Goal: Transaction & Acquisition: Book appointment/travel/reservation

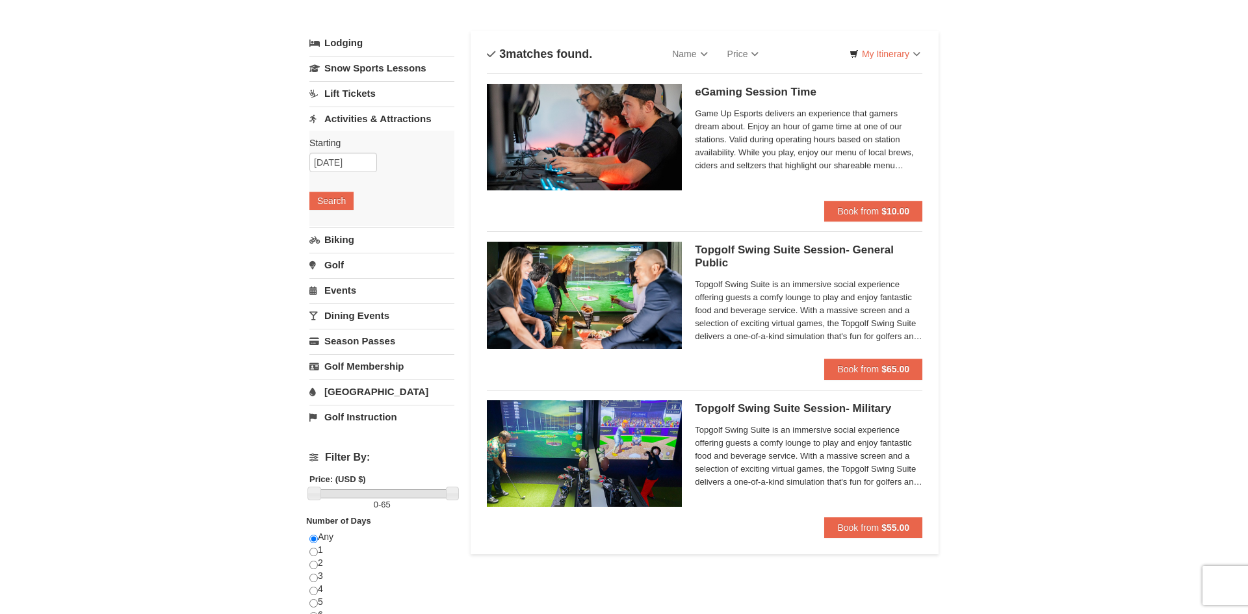
click at [595, 296] on img at bounding box center [584, 295] width 195 height 107
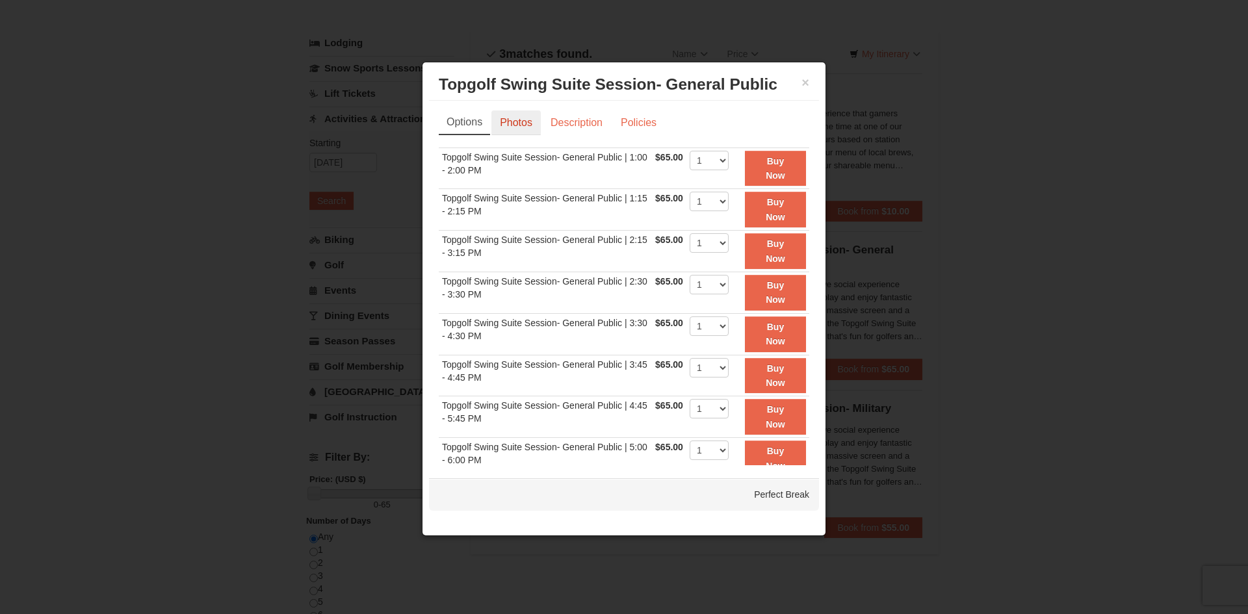
click at [518, 132] on link "Photos" at bounding box center [515, 123] width 49 height 25
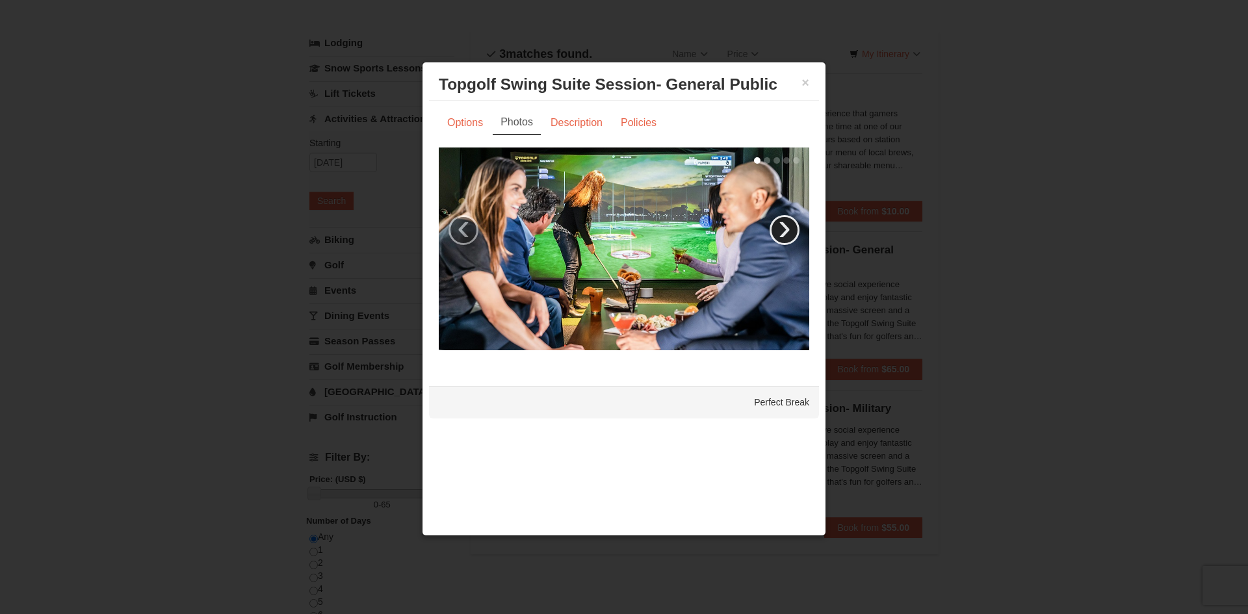
click at [783, 226] on link "›" at bounding box center [785, 230] width 30 height 30
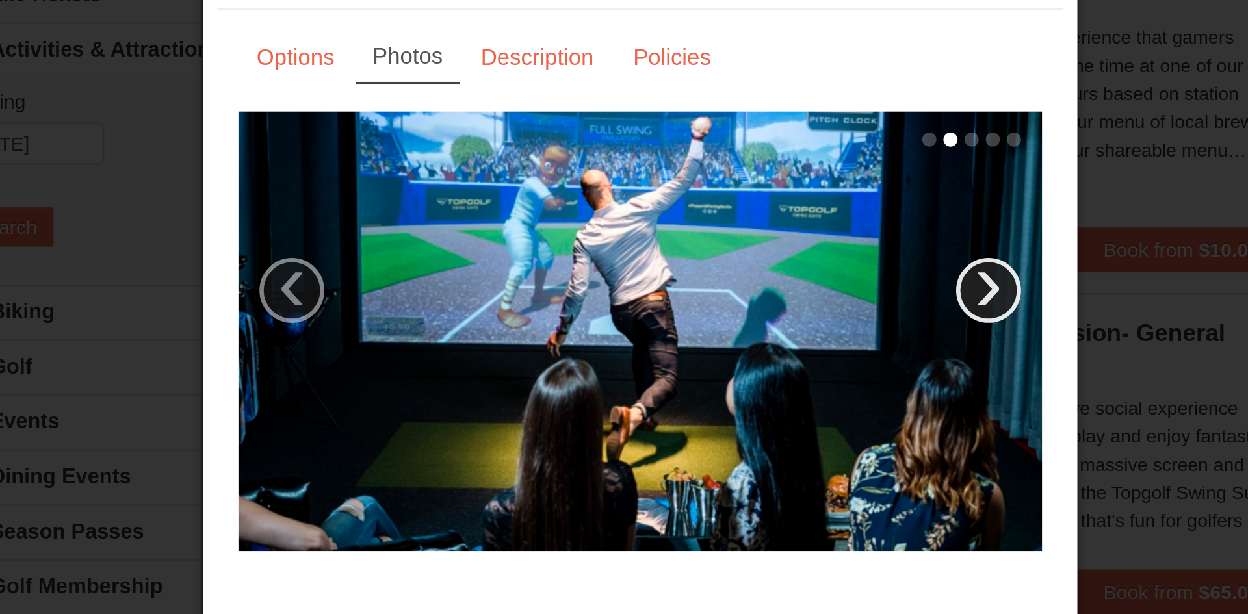
click at [791, 236] on link "›" at bounding box center [785, 230] width 30 height 30
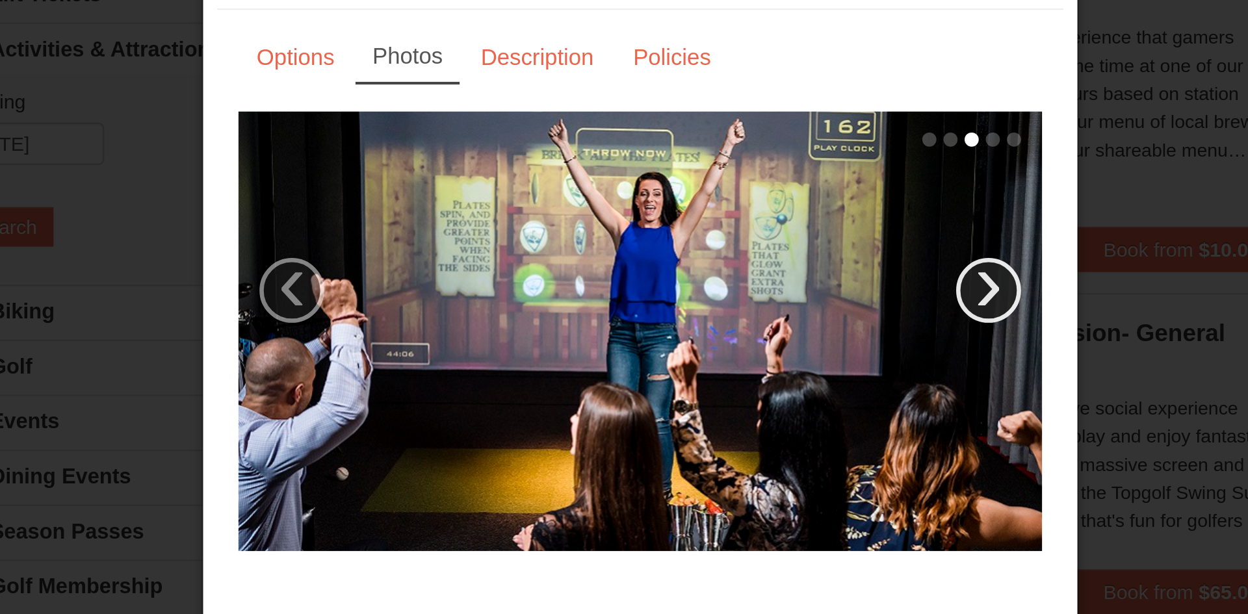
click at [792, 230] on link "›" at bounding box center [785, 230] width 30 height 30
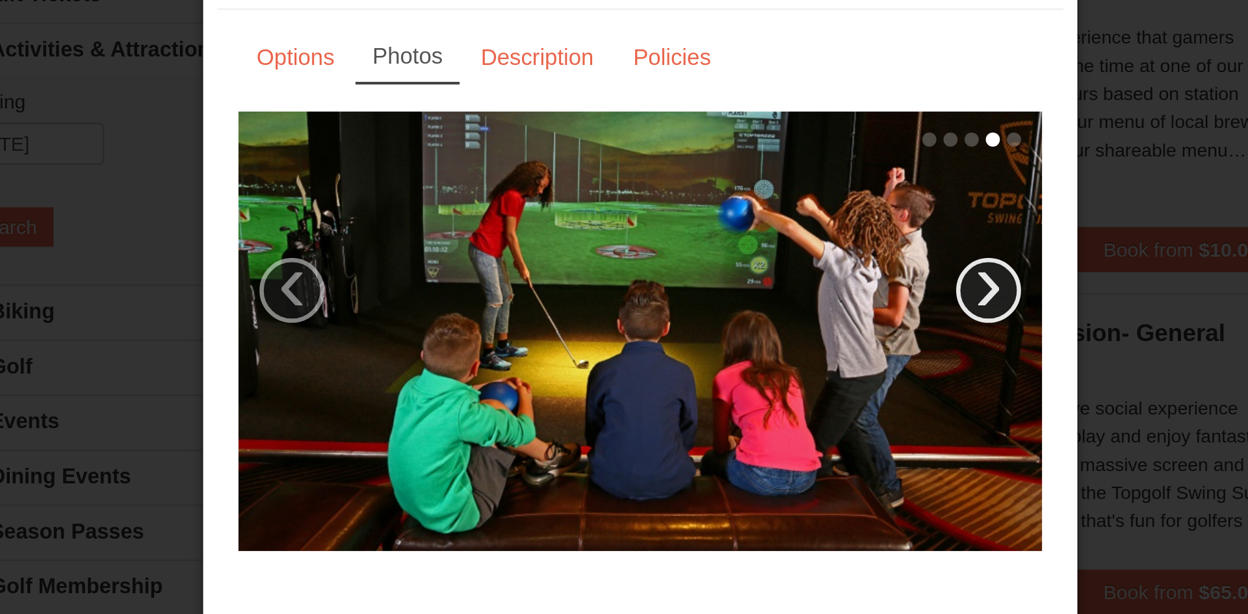
click at [784, 231] on link "›" at bounding box center [785, 230] width 30 height 30
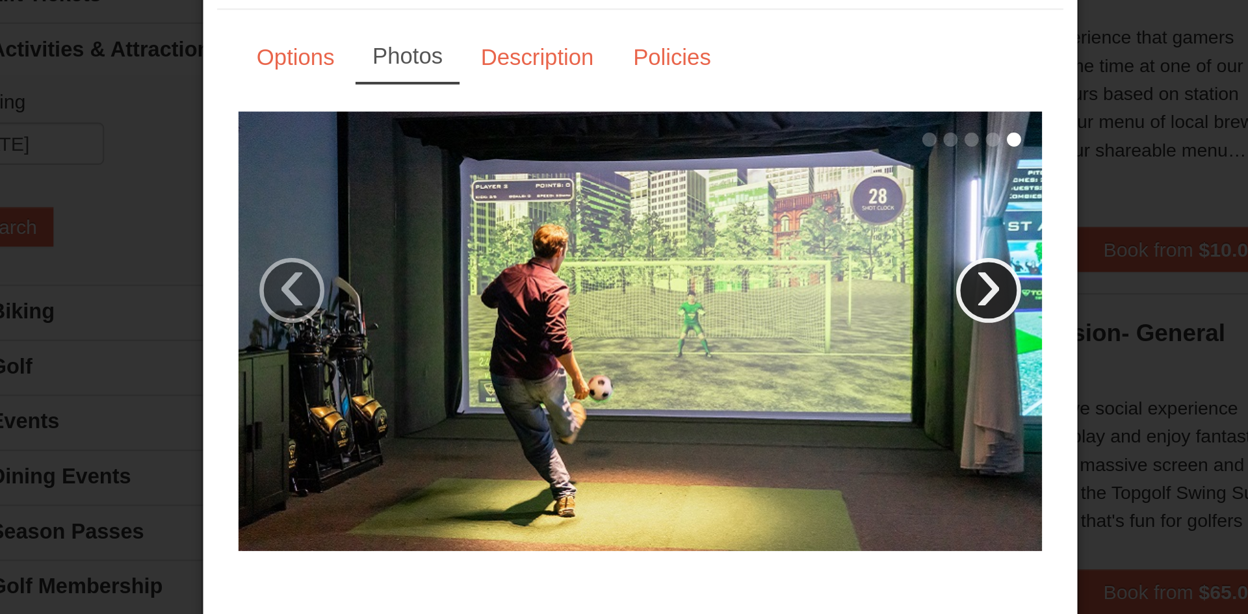
click at [790, 236] on link "›" at bounding box center [785, 230] width 30 height 30
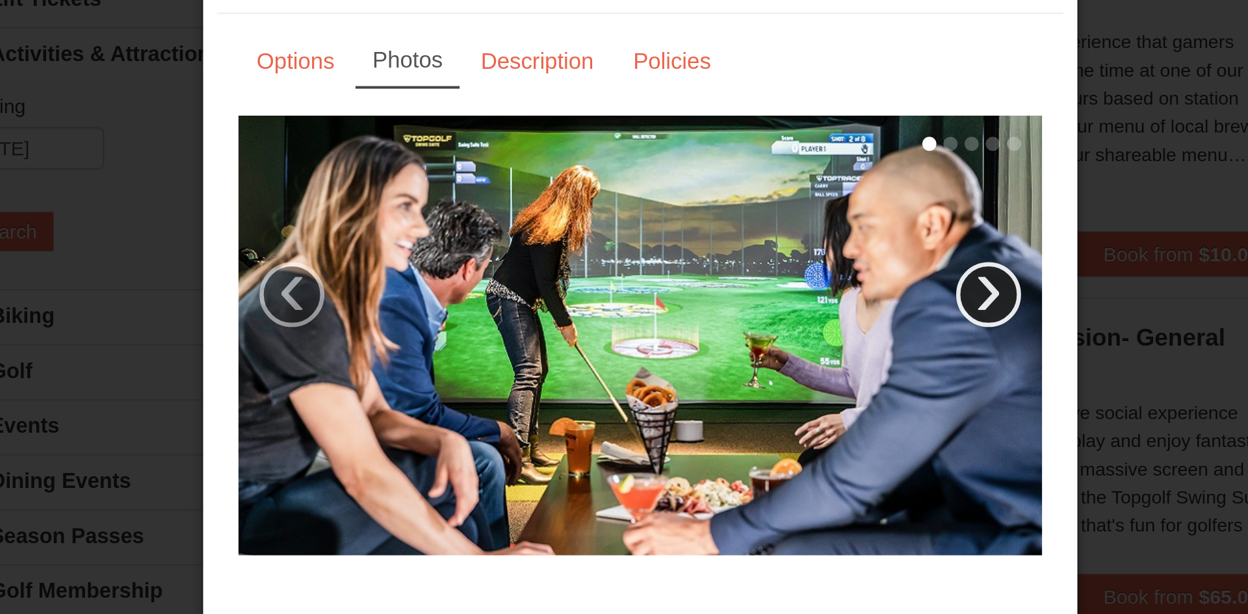
click at [789, 227] on link "›" at bounding box center [785, 230] width 30 height 30
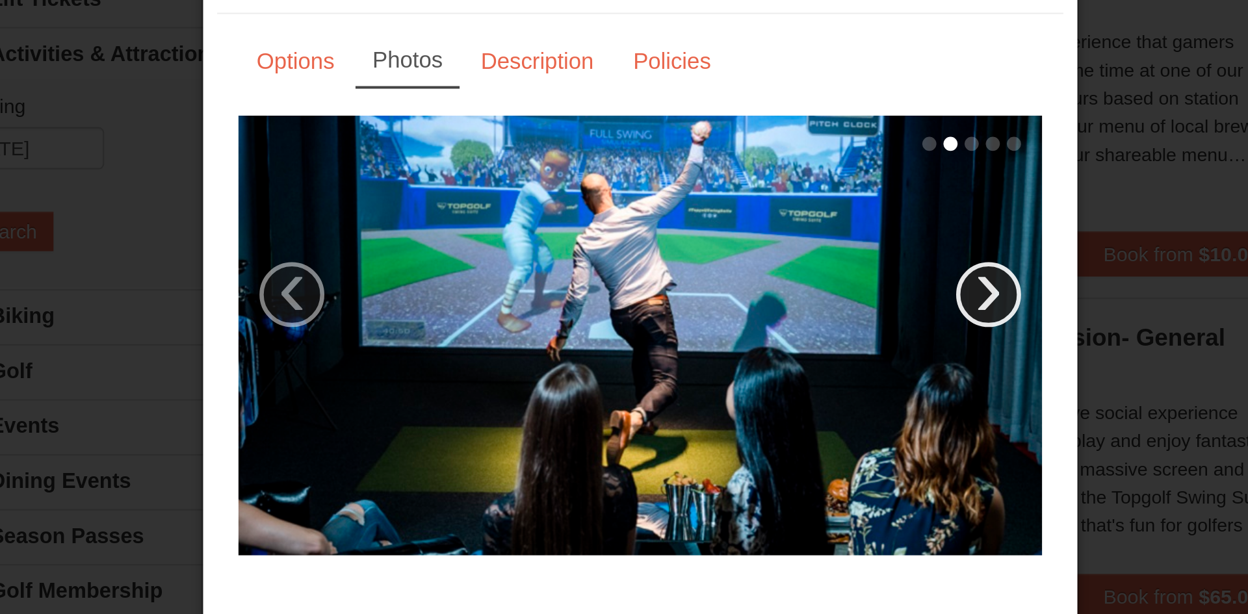
click at [783, 229] on link "›" at bounding box center [785, 230] width 30 height 30
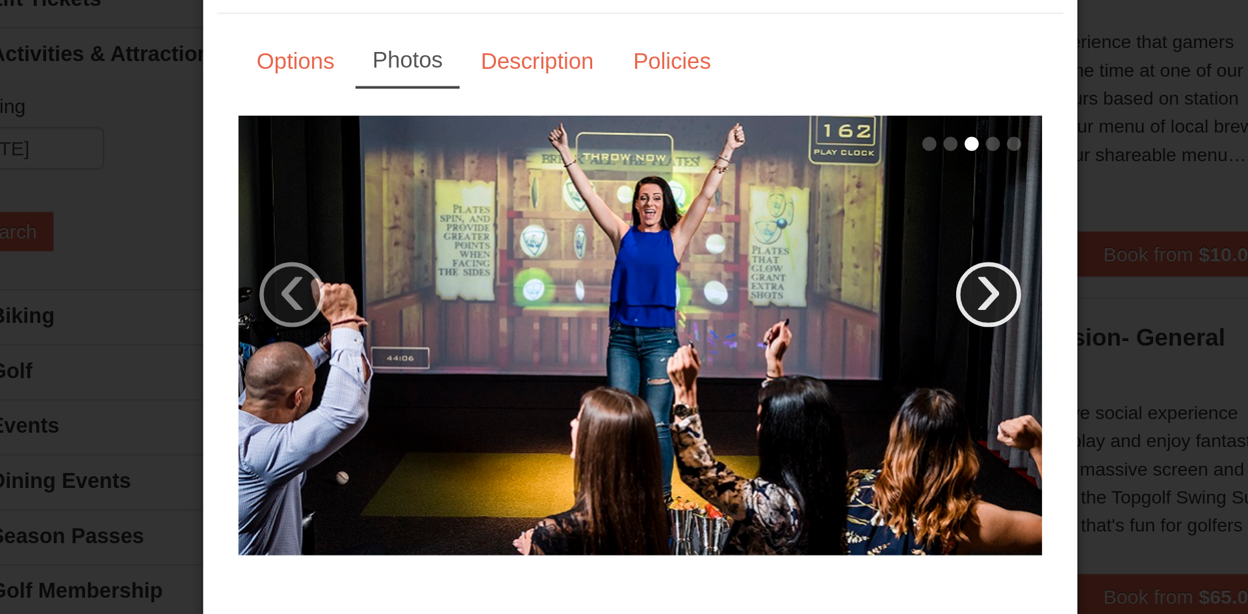
click at [788, 235] on link "›" at bounding box center [785, 230] width 30 height 30
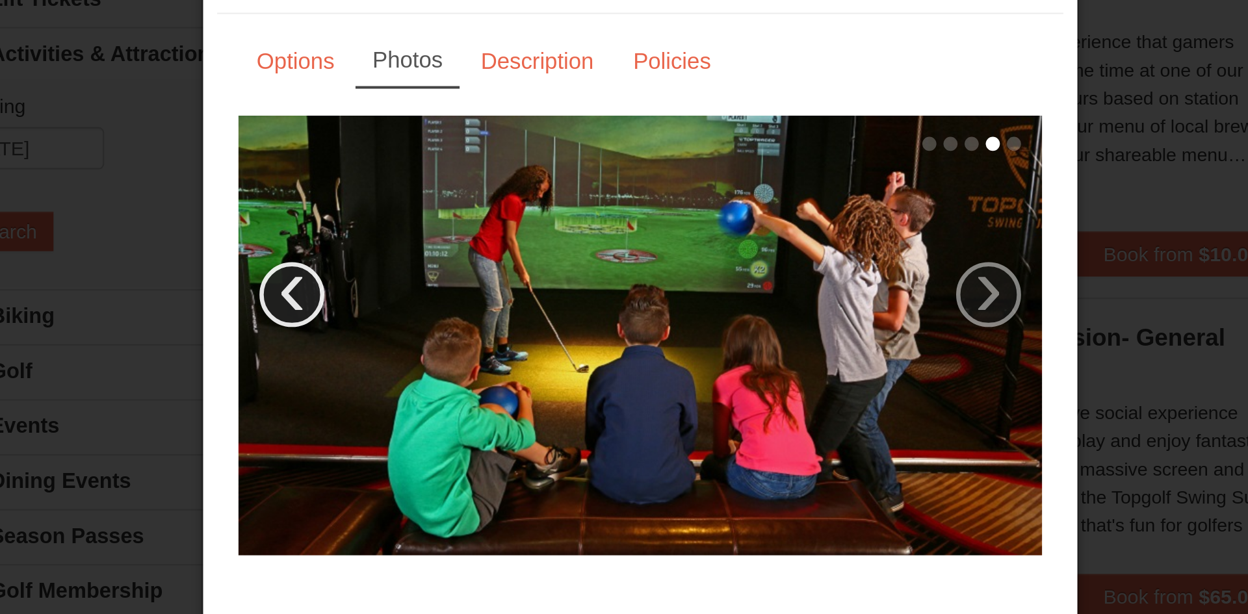
click at [460, 239] on link "‹" at bounding box center [464, 230] width 30 height 30
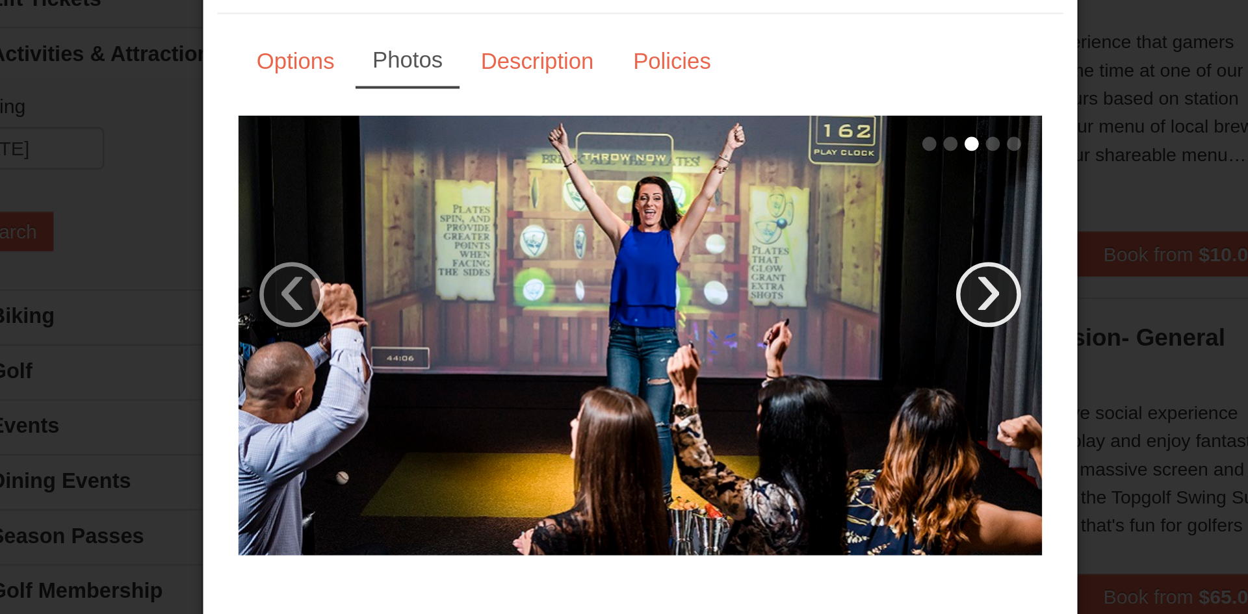
click at [789, 233] on link "›" at bounding box center [785, 230] width 30 height 30
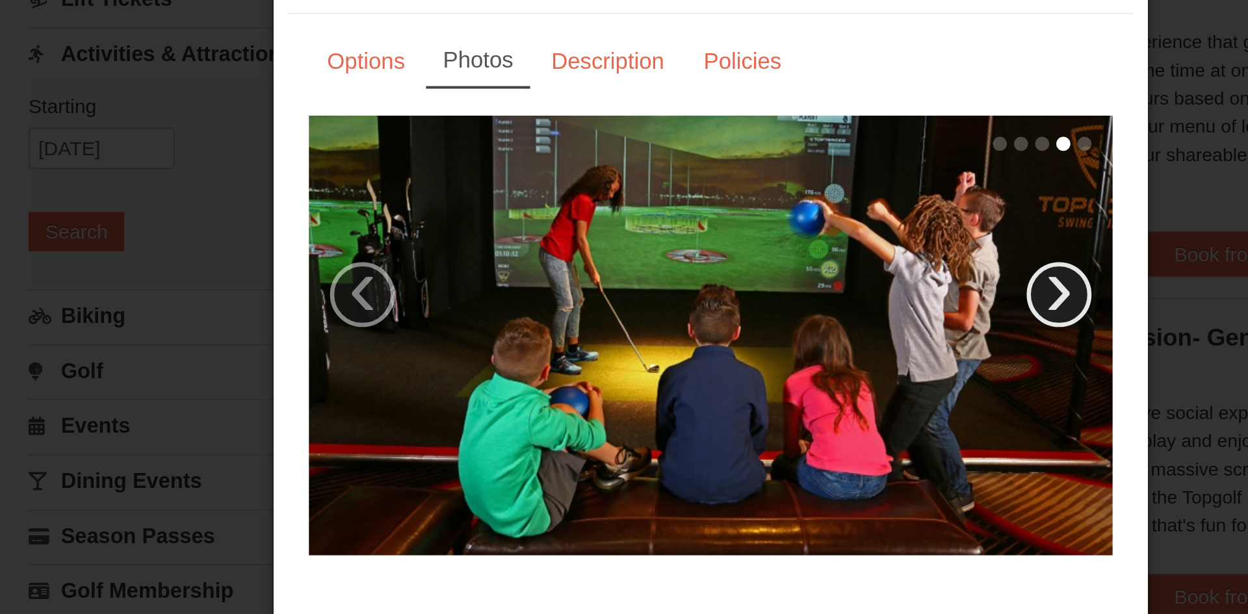
click at [776, 233] on link "›" at bounding box center [785, 230] width 30 height 30
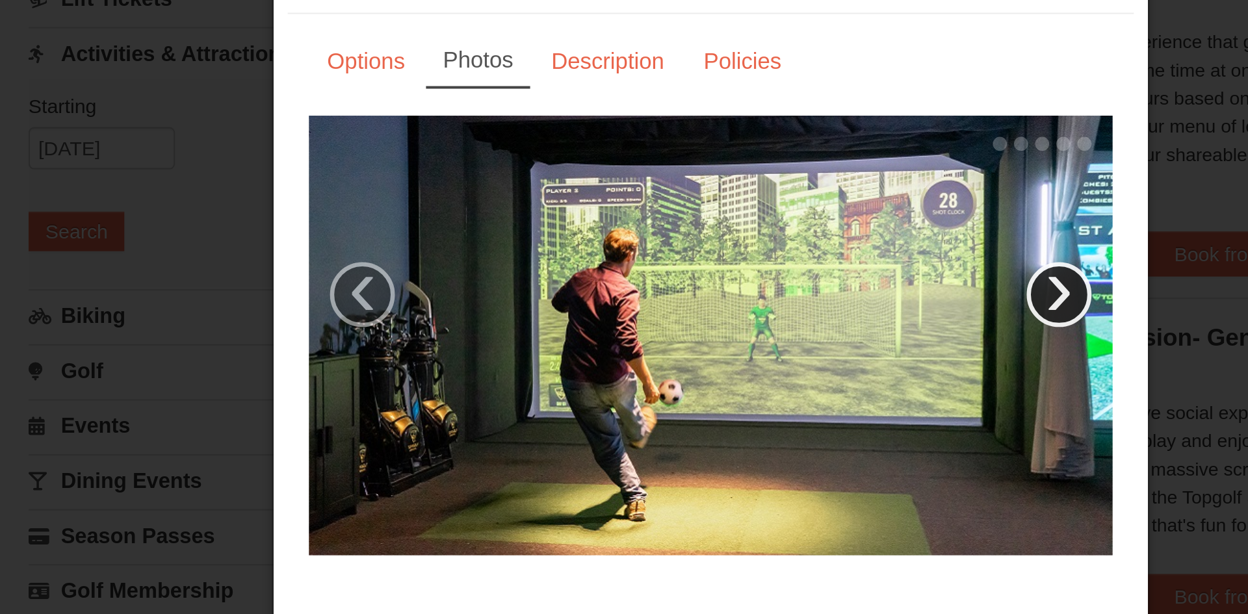
click at [783, 231] on link "›" at bounding box center [785, 230] width 30 height 30
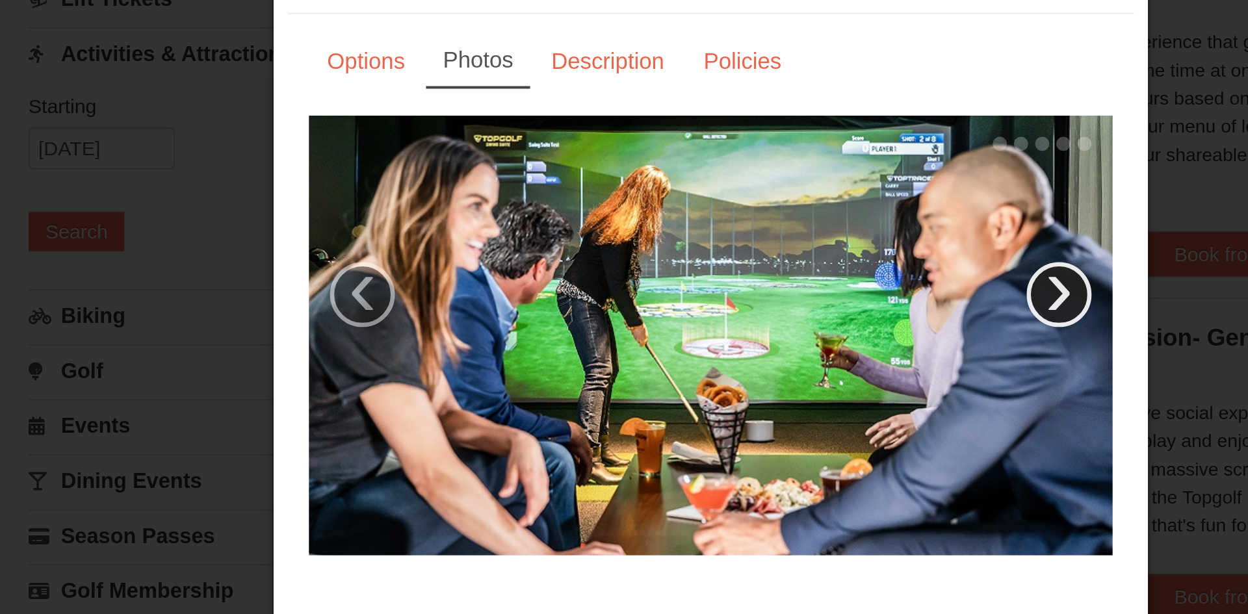
click at [782, 223] on link "›" at bounding box center [785, 230] width 30 height 30
